Goal: Transaction & Acquisition: Purchase product/service

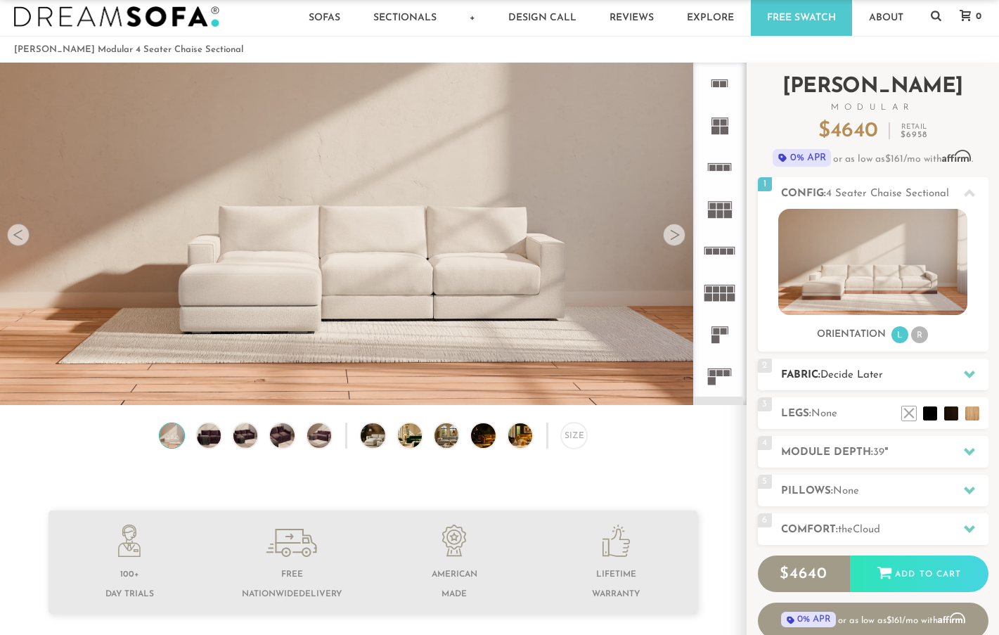
scroll to position [27, 0]
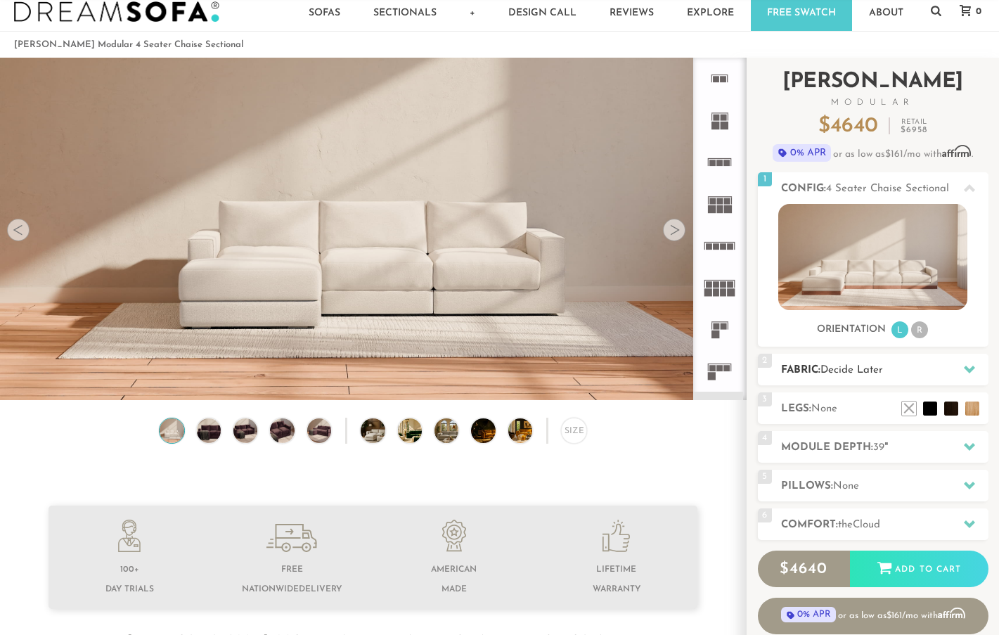
click at [851, 370] on span "Decide Later" at bounding box center [851, 370] width 63 height 11
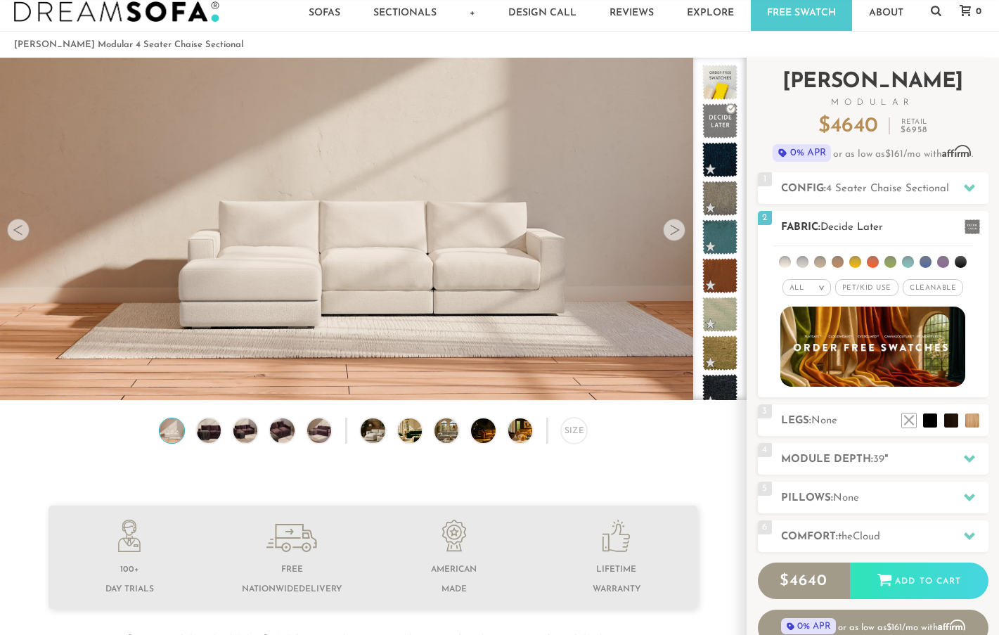
click at [891, 261] on li at bounding box center [890, 262] width 12 height 12
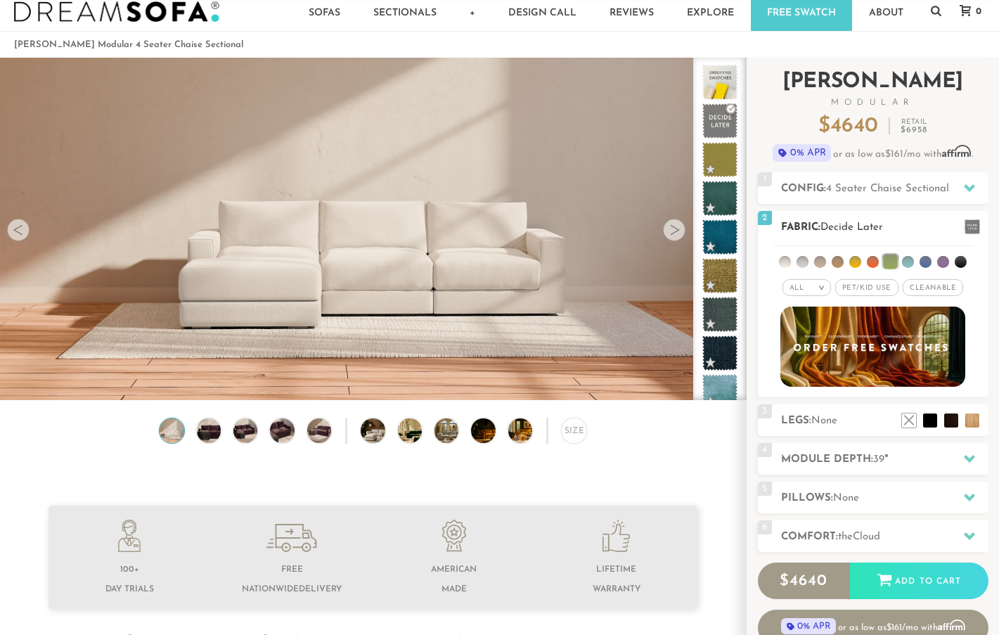
click at [821, 285] on div "All >" at bounding box center [806, 287] width 48 height 17
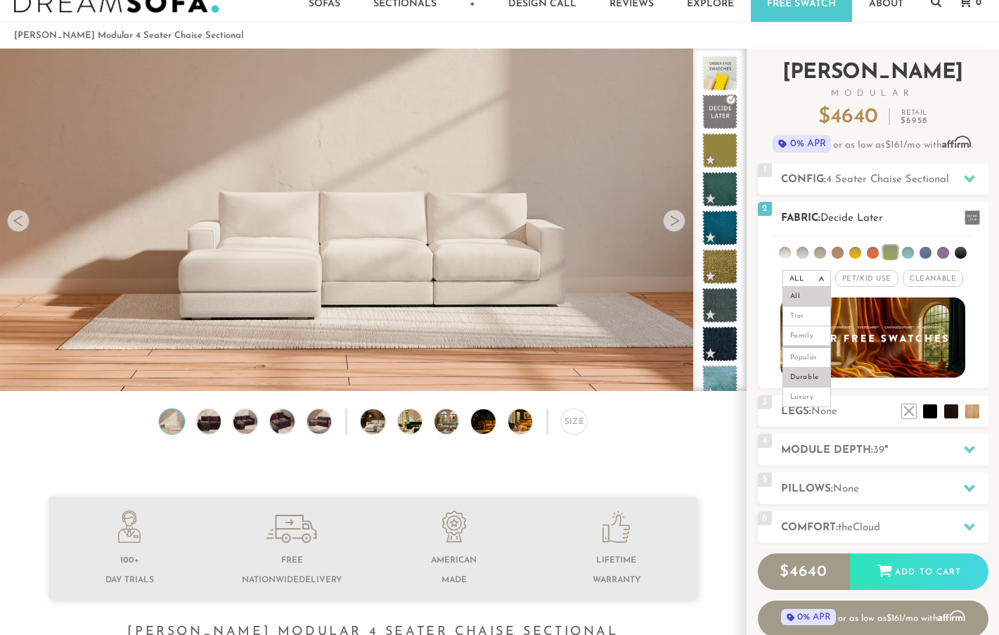
scroll to position [22, 0]
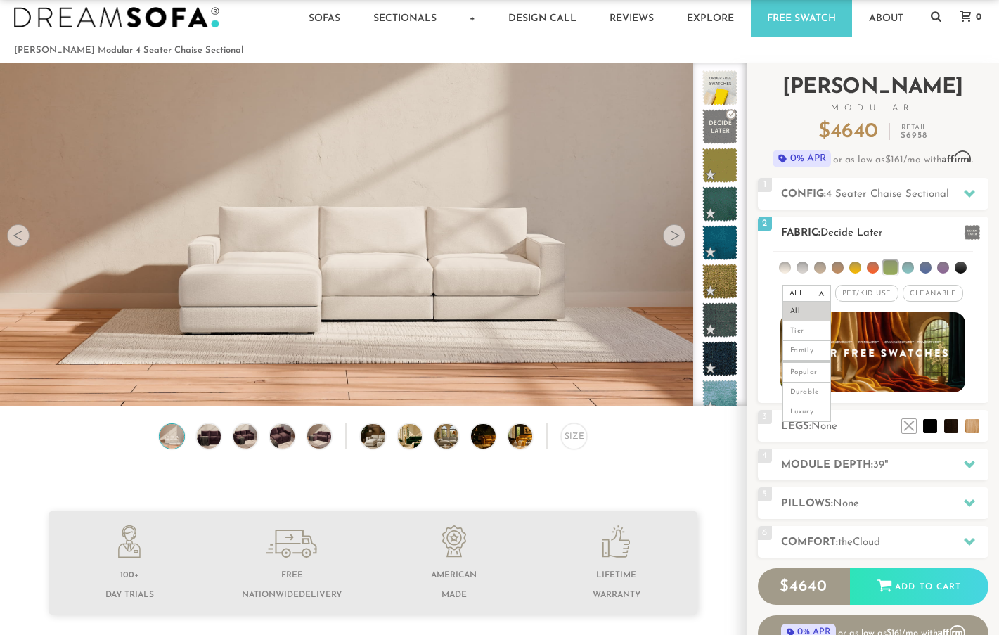
click at [892, 268] on li at bounding box center [890, 267] width 14 height 14
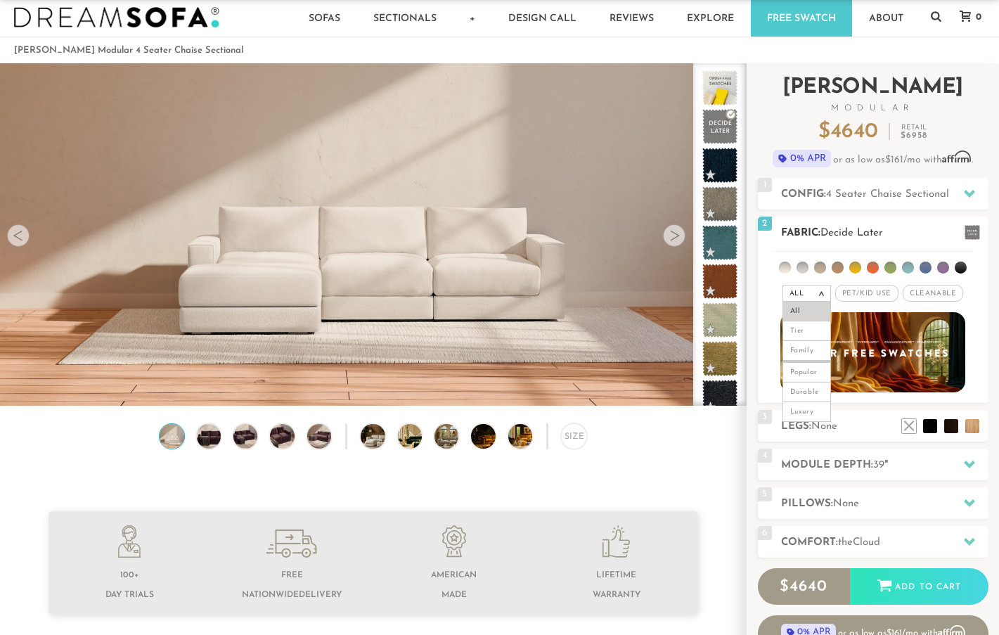
click at [892, 269] on li at bounding box center [890, 267] width 12 height 12
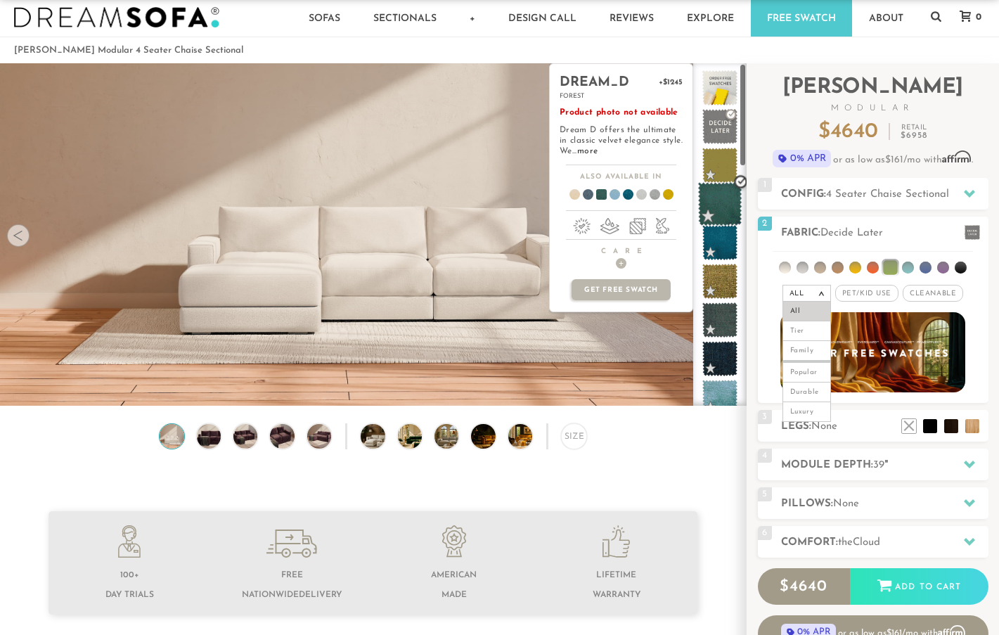
click at [722, 201] on span at bounding box center [720, 204] width 44 height 44
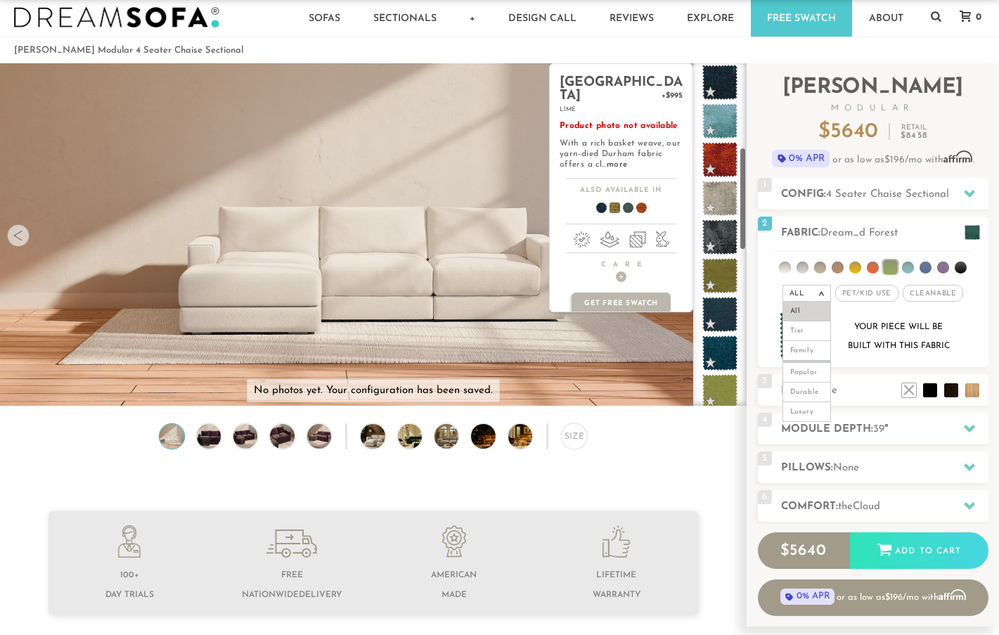
scroll to position [285, 0]
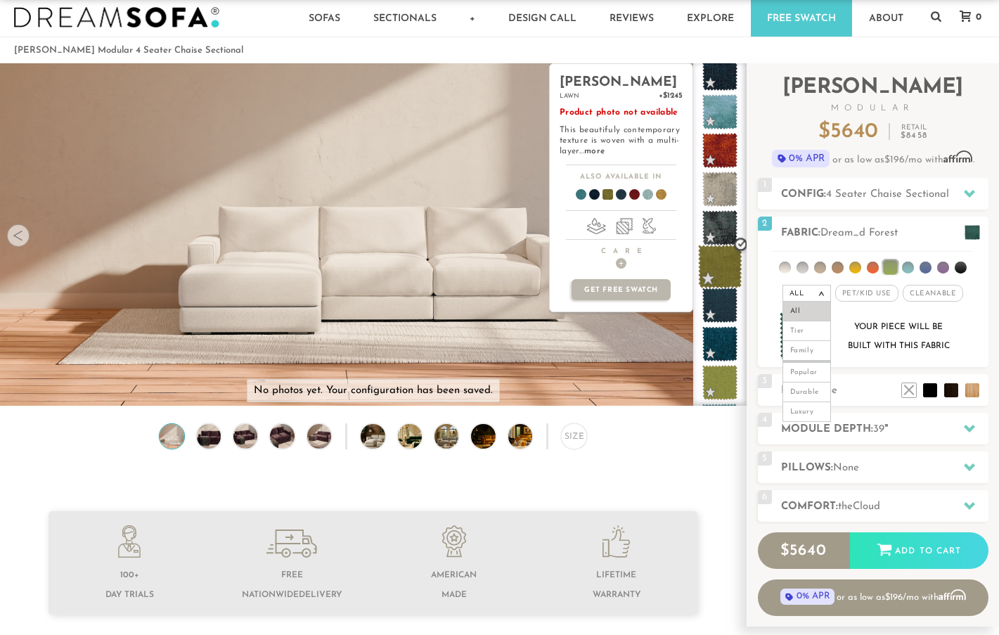
click at [722, 266] on span at bounding box center [720, 267] width 44 height 44
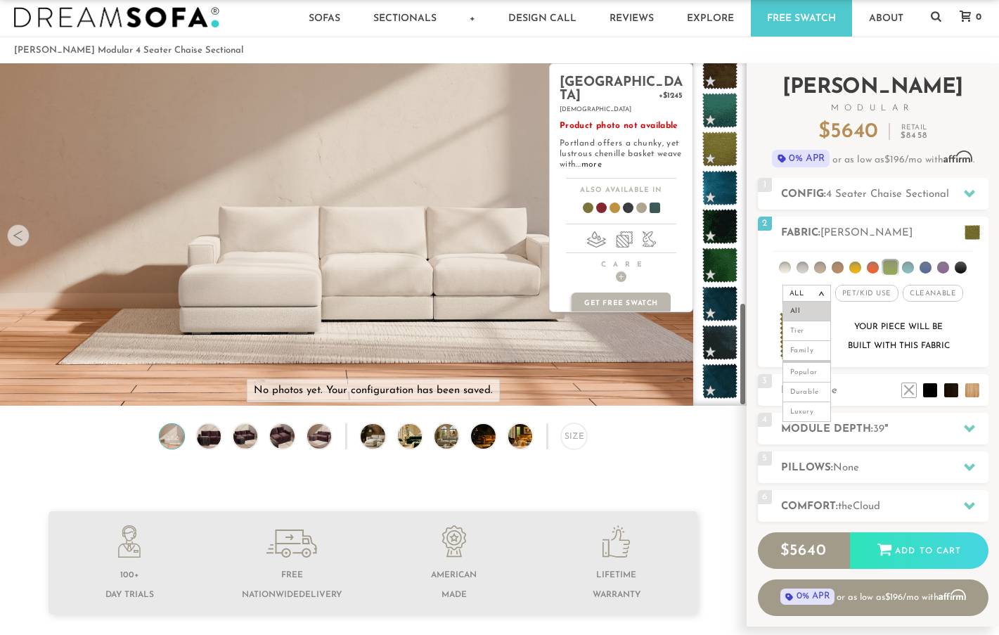
scroll to position [789, 0]
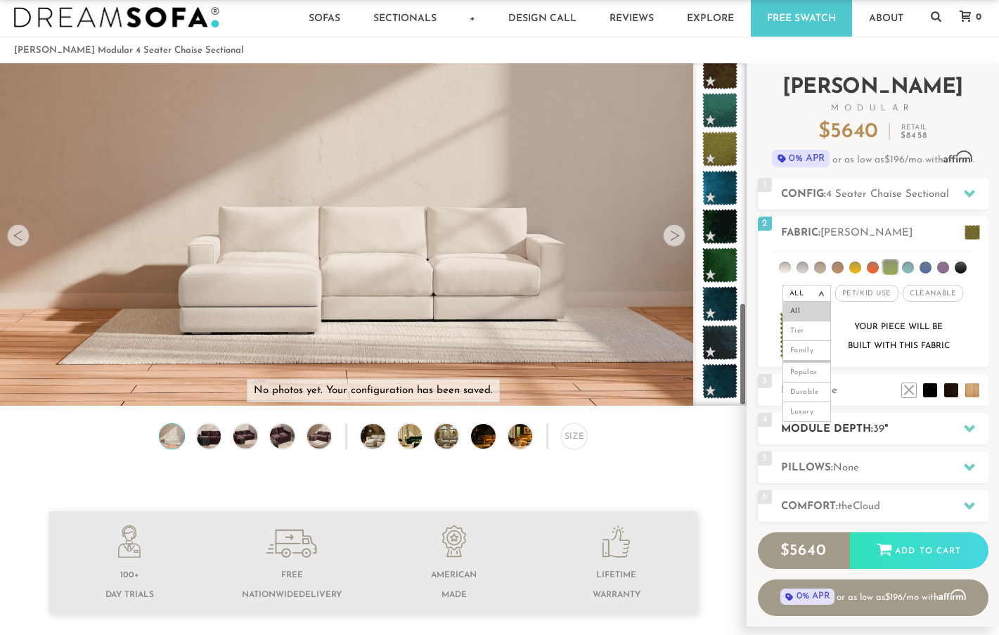
click at [879, 420] on div "4 Module Depth: 39 "" at bounding box center [873, 428] width 230 height 32
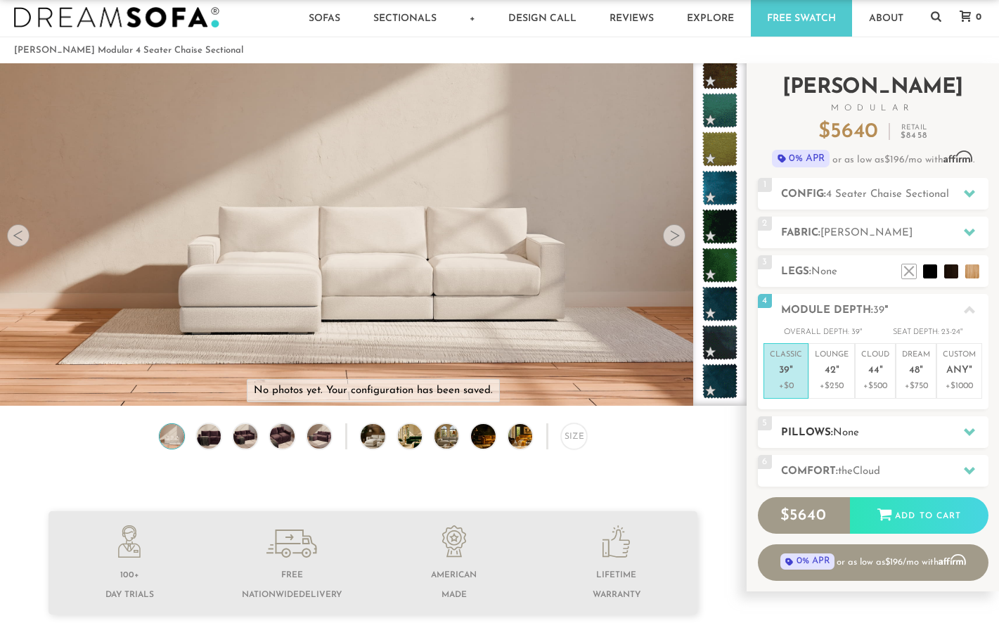
click at [879, 425] on h2 "Pillows: None" at bounding box center [884, 432] width 207 height 16
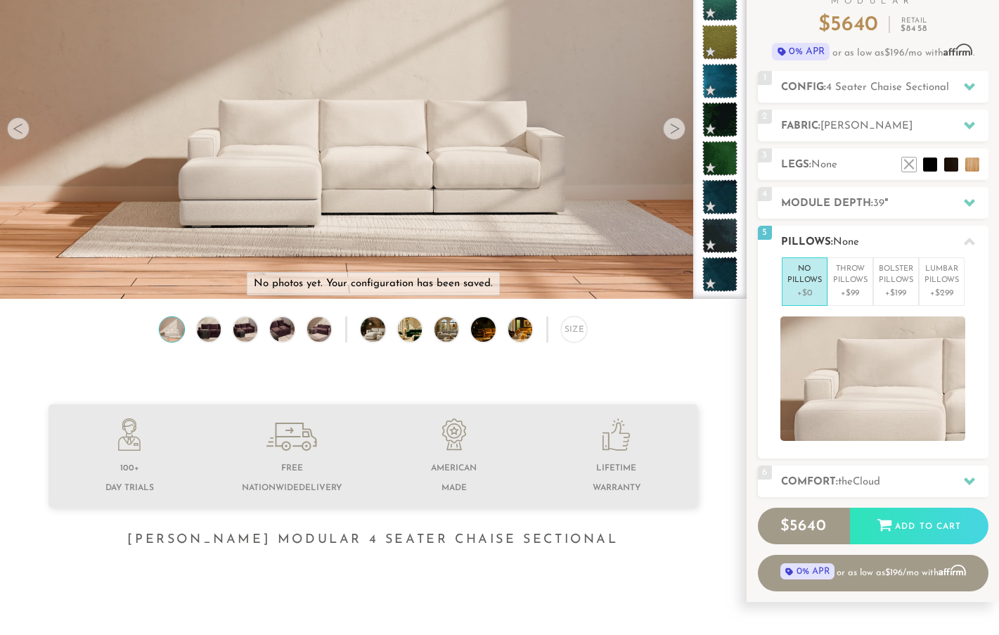
scroll to position [132, 0]
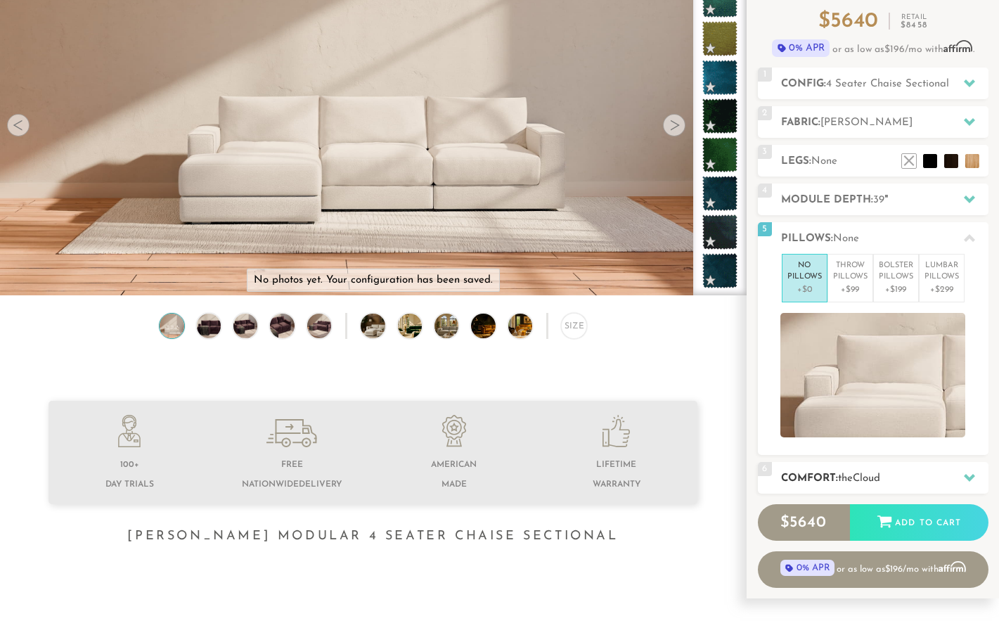
click at [880, 477] on span "Cloud" at bounding box center [865, 478] width 27 height 11
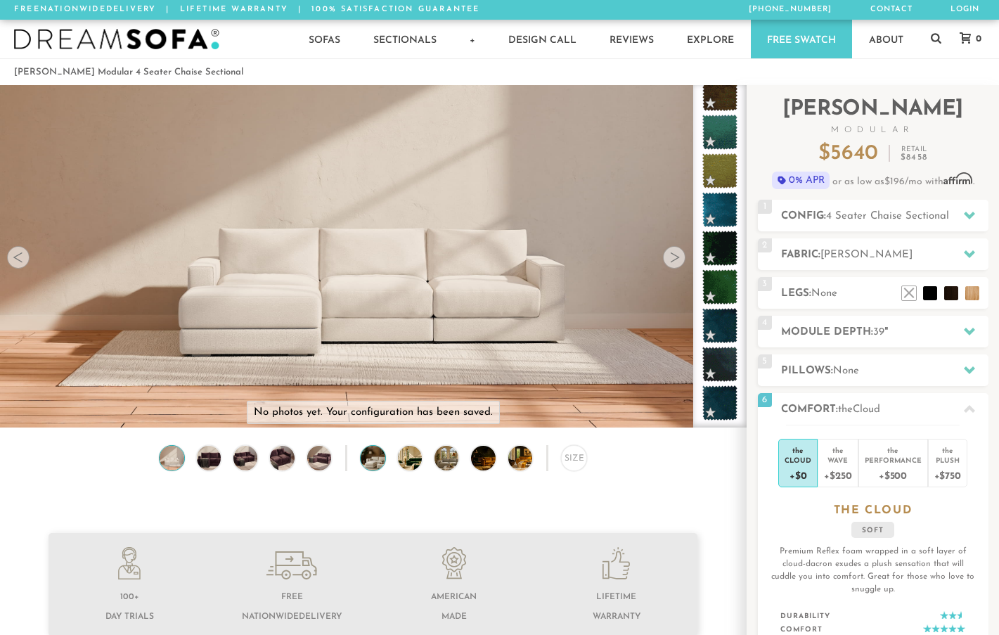
scroll to position [0, 0]
click at [684, 264] on video at bounding box center [373, 211] width 746 height 373
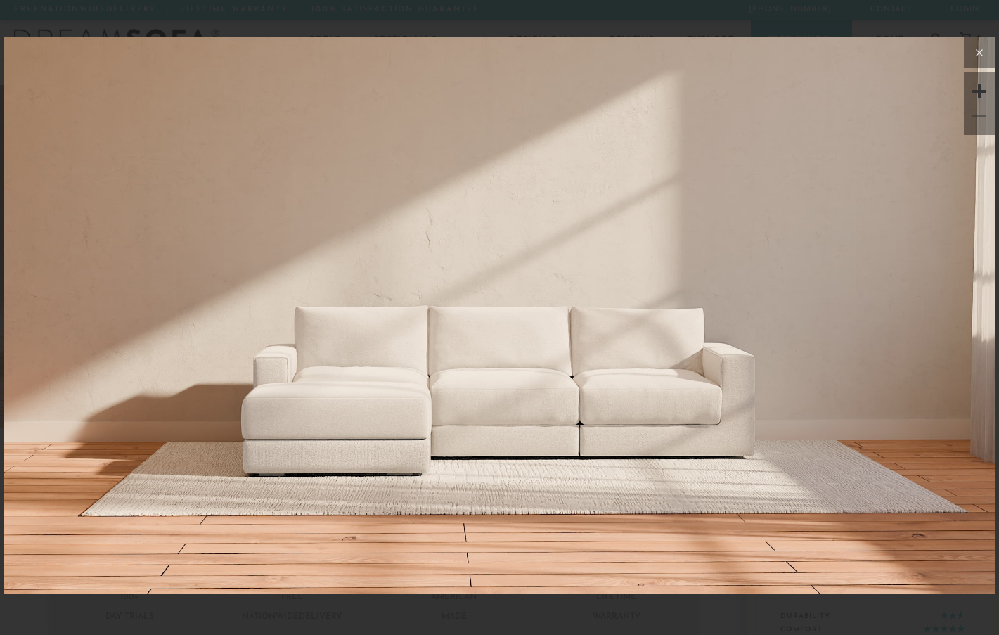
click at [983, 54] on icon at bounding box center [978, 52] width 17 height 17
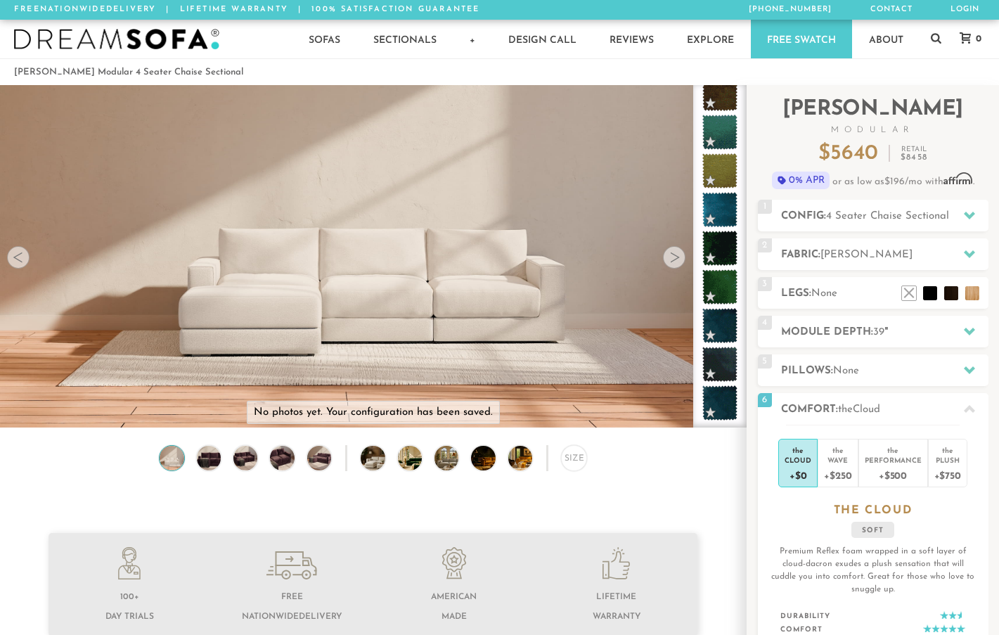
click at [672, 259] on div at bounding box center [674, 257] width 22 height 22
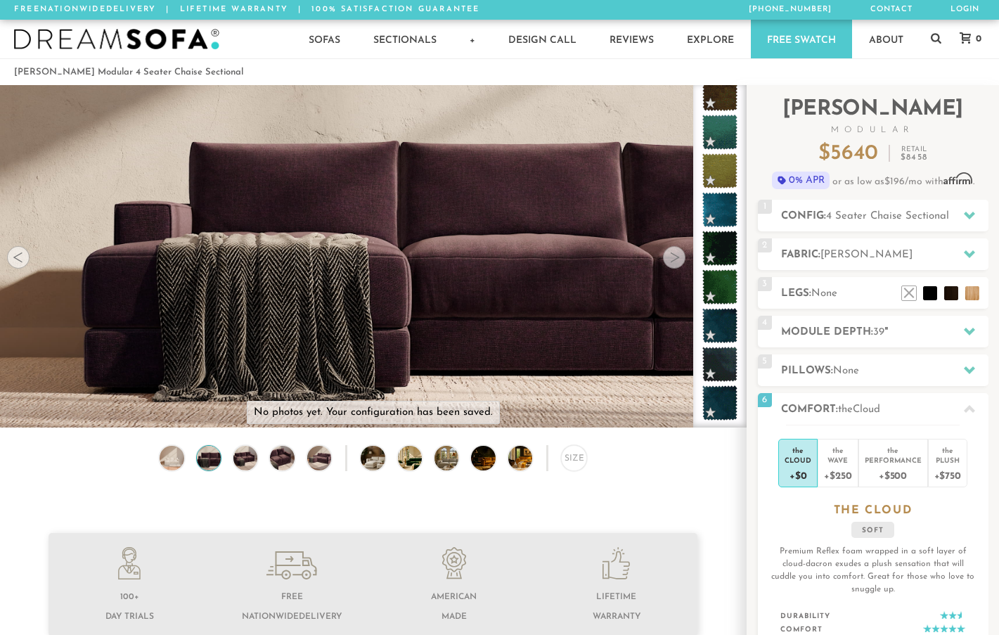
click at [672, 259] on div at bounding box center [674, 257] width 22 height 22
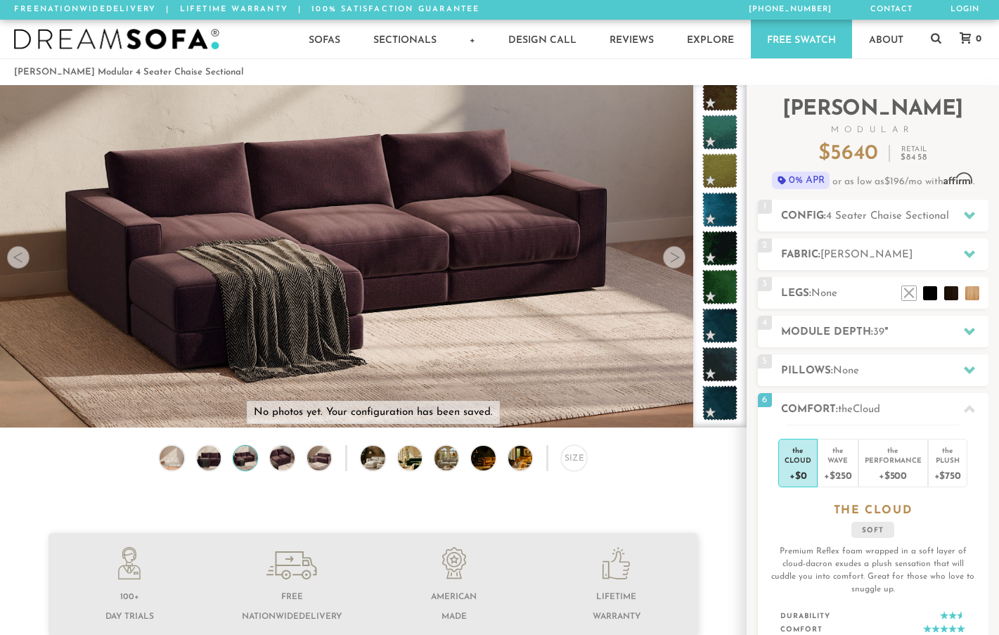
click at [672, 259] on div at bounding box center [674, 257] width 22 height 22
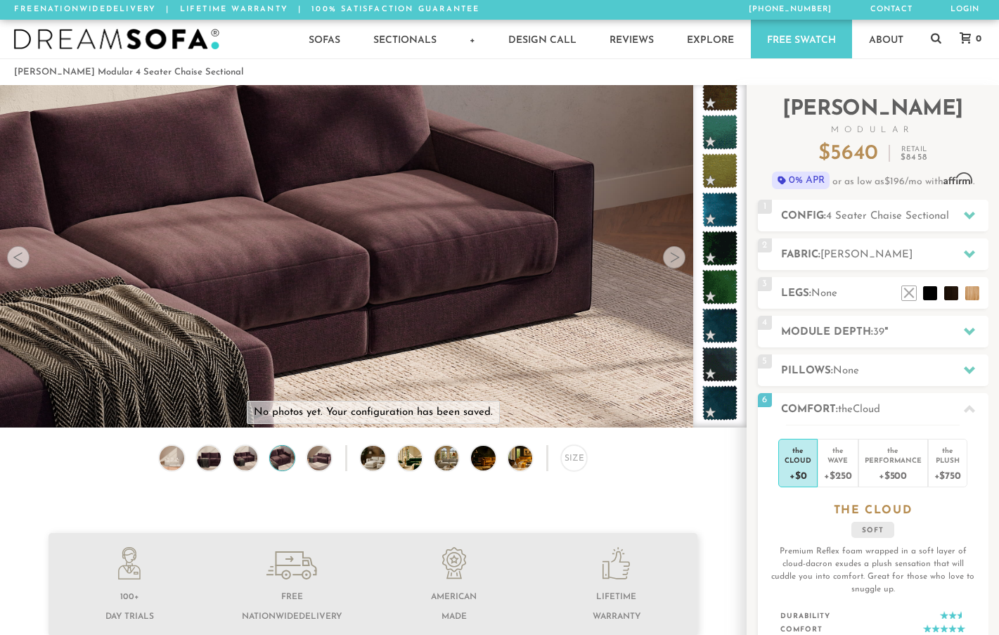
click at [672, 259] on div at bounding box center [674, 257] width 22 height 22
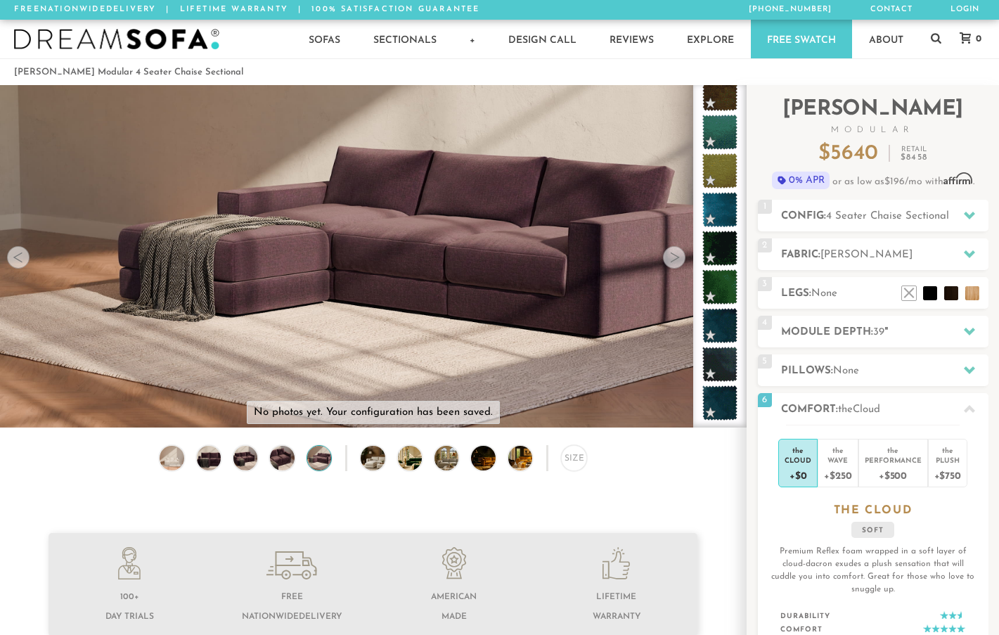
click at [672, 259] on div at bounding box center [674, 257] width 22 height 22
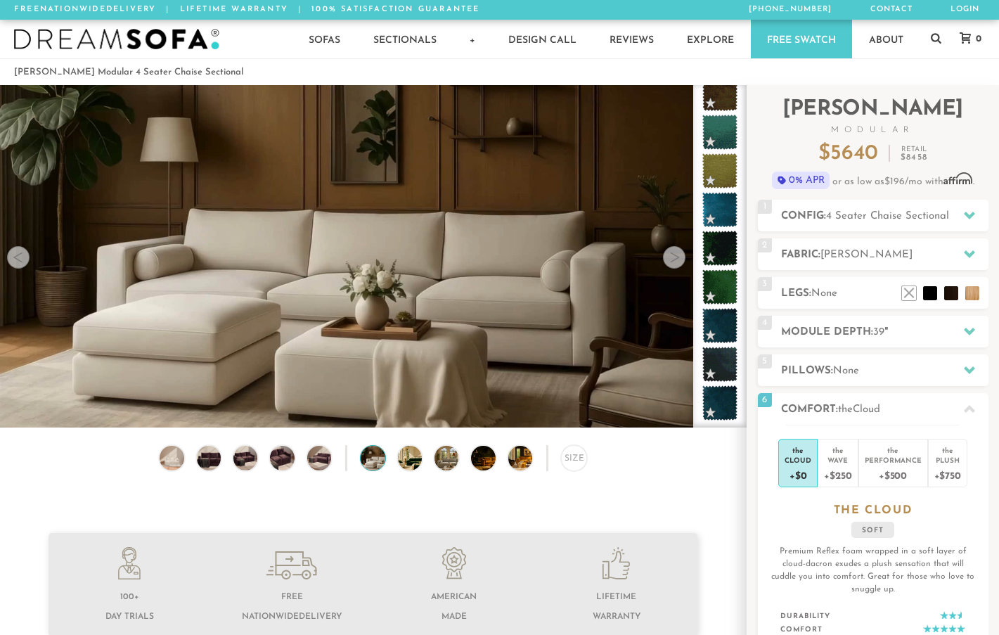
click at [672, 259] on div at bounding box center [674, 257] width 22 height 22
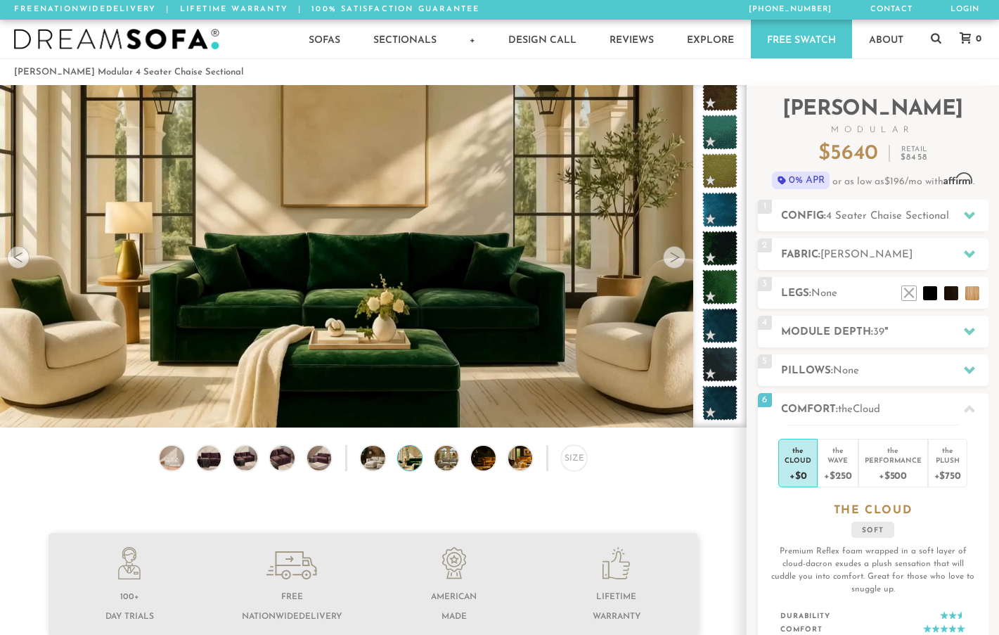
click at [672, 259] on div at bounding box center [674, 257] width 22 height 22
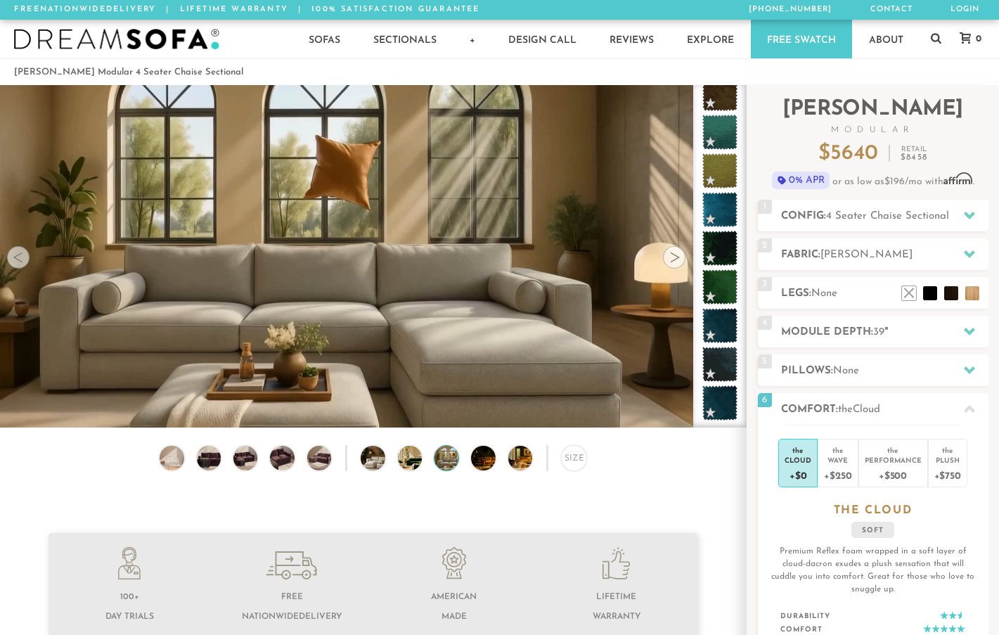
click at [672, 259] on div at bounding box center [674, 257] width 22 height 22
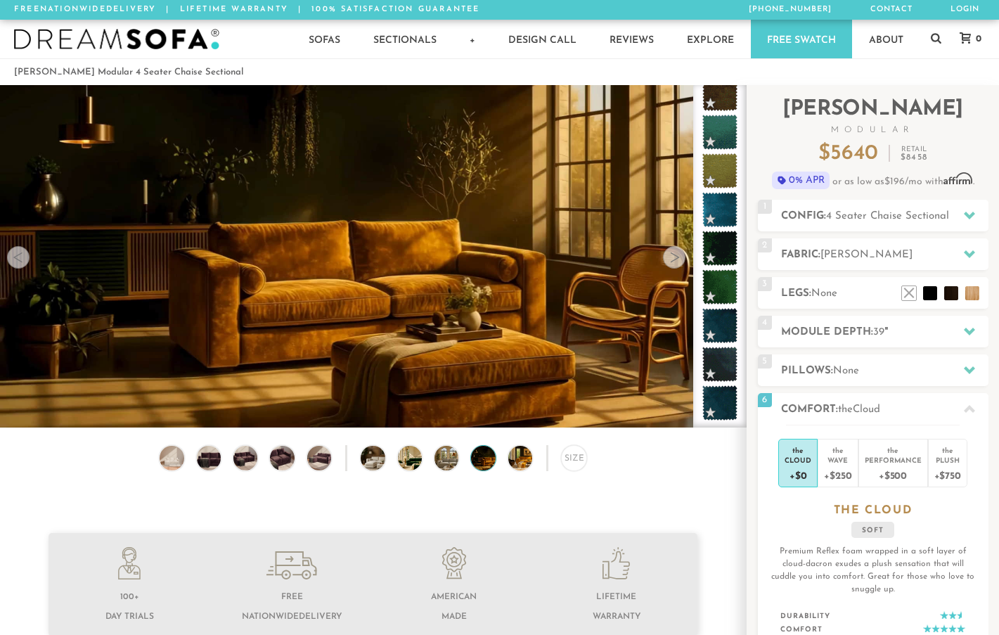
click at [672, 259] on div at bounding box center [674, 257] width 22 height 22
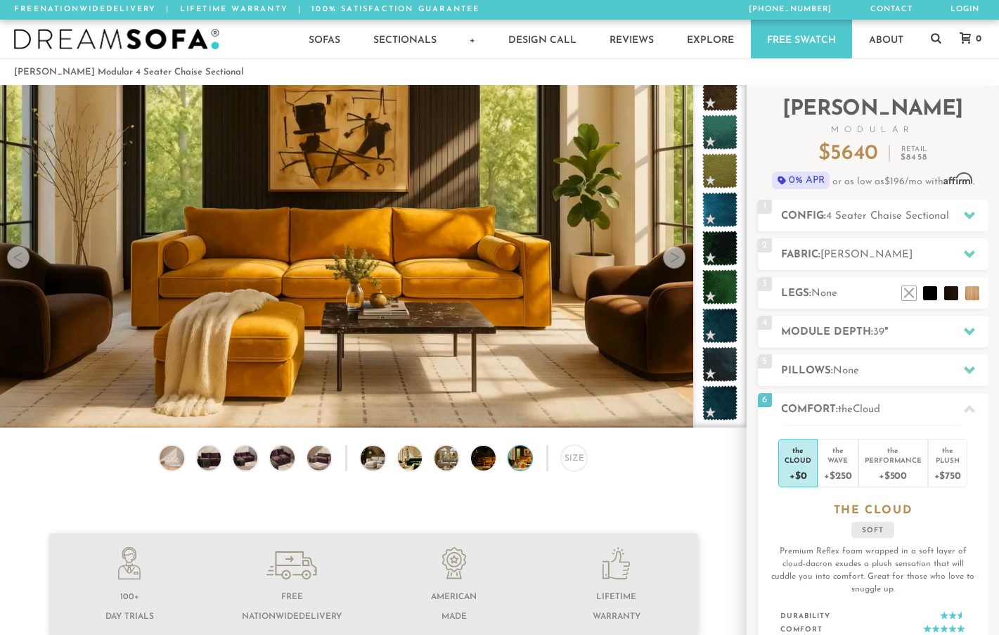
click at [672, 259] on div at bounding box center [674, 257] width 22 height 22
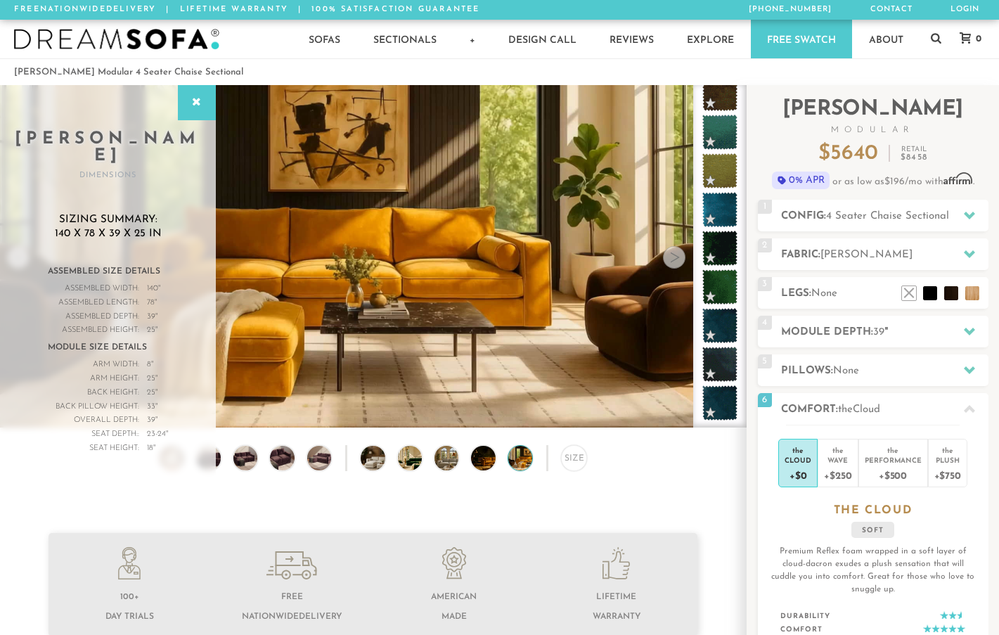
click at [672, 259] on div at bounding box center [674, 257] width 22 height 22
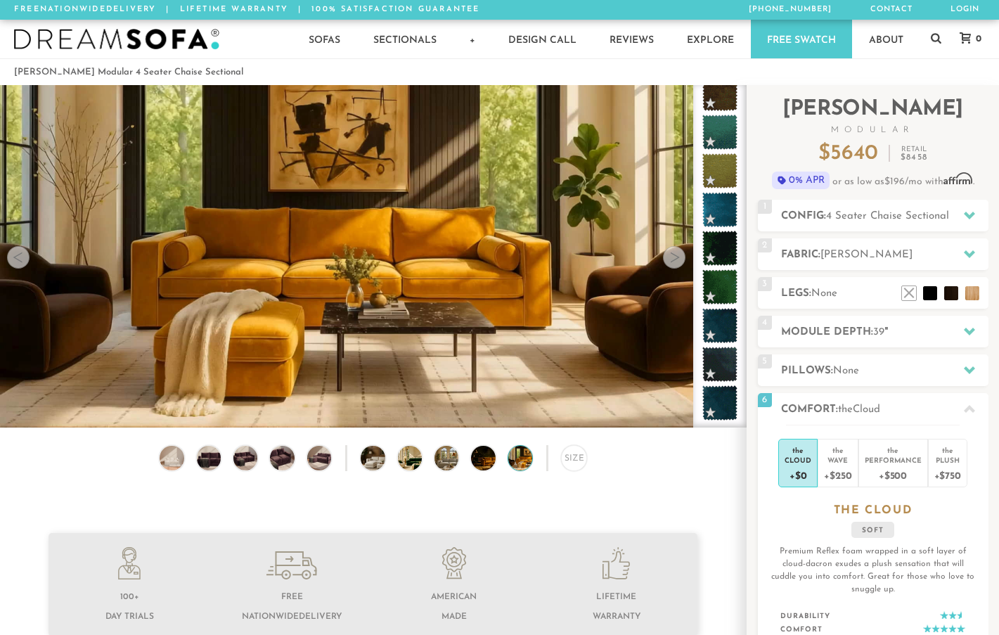
click at [672, 259] on div at bounding box center [674, 257] width 22 height 22
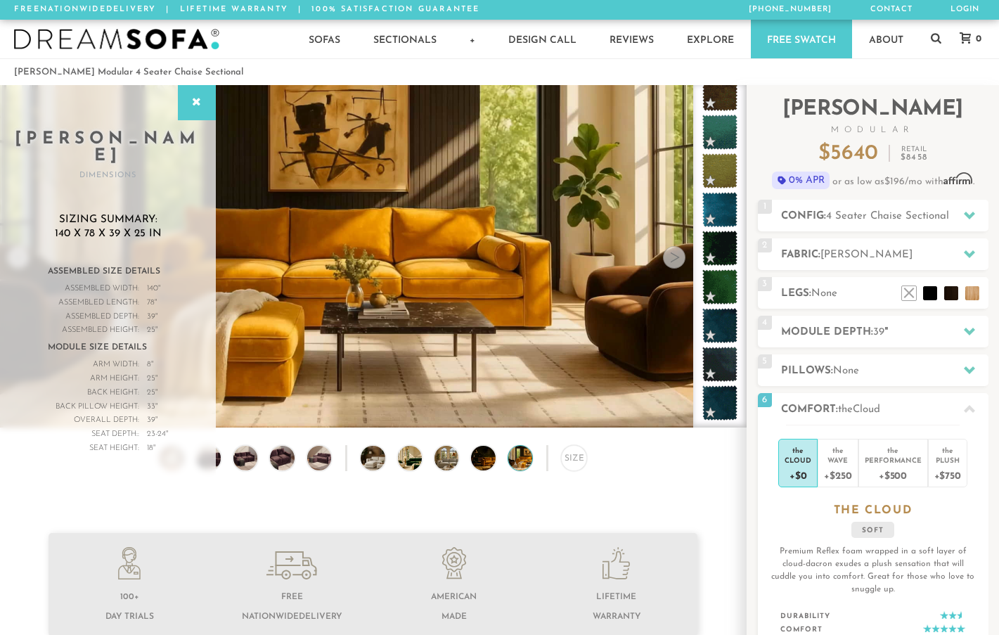
click at [672, 259] on div at bounding box center [674, 257] width 22 height 22
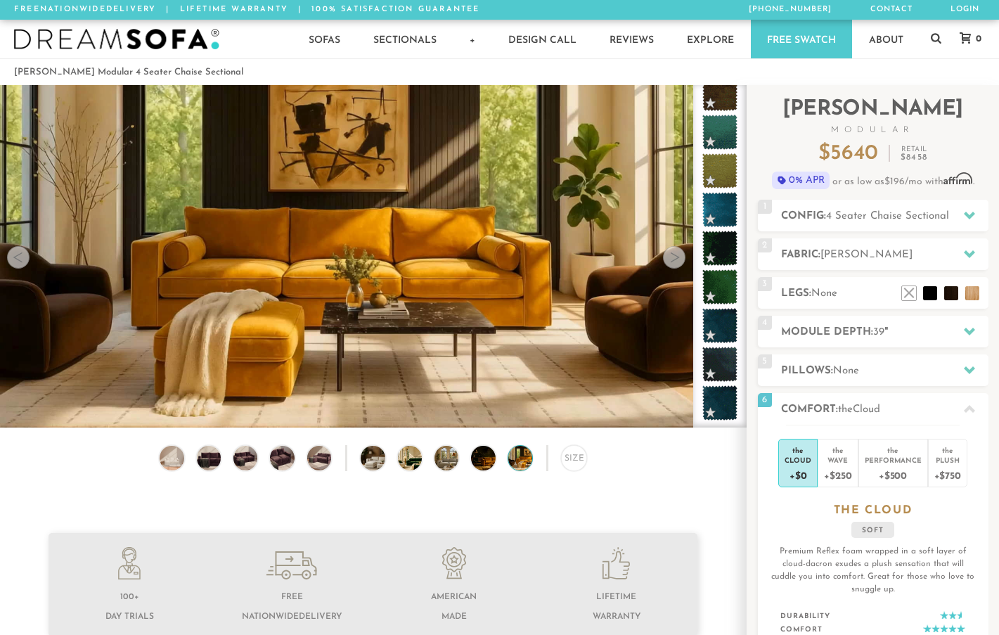
click at [672, 259] on div at bounding box center [674, 257] width 22 height 22
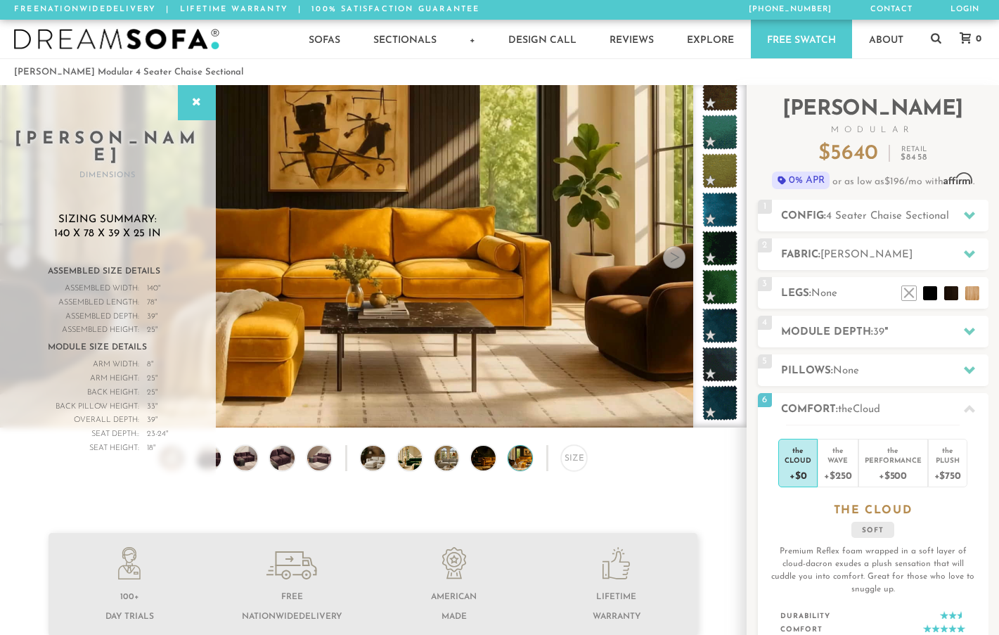
click at [672, 259] on div at bounding box center [674, 257] width 22 height 22
